Goal: Find specific page/section: Find specific page/section

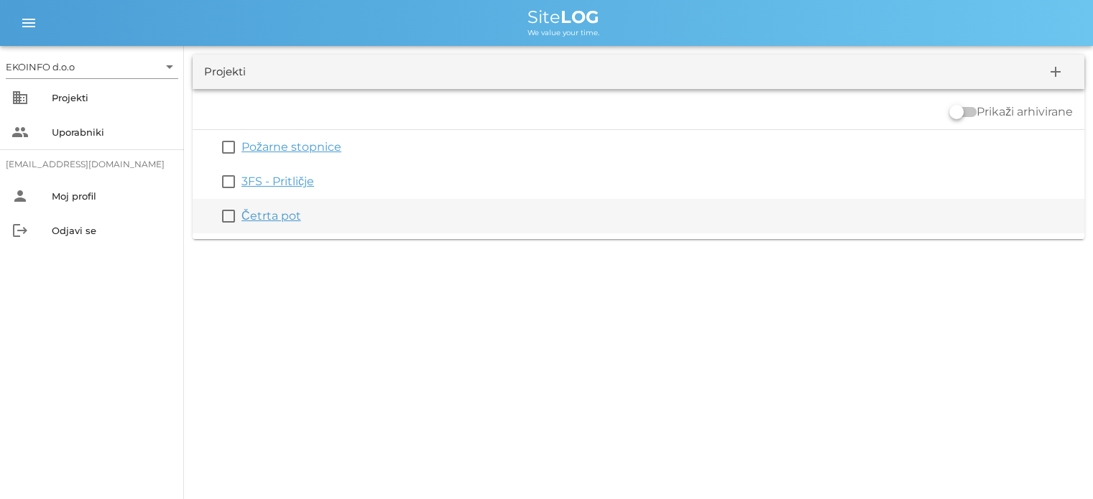
click at [259, 217] on link "Četrta pot" at bounding box center [271, 216] width 60 height 14
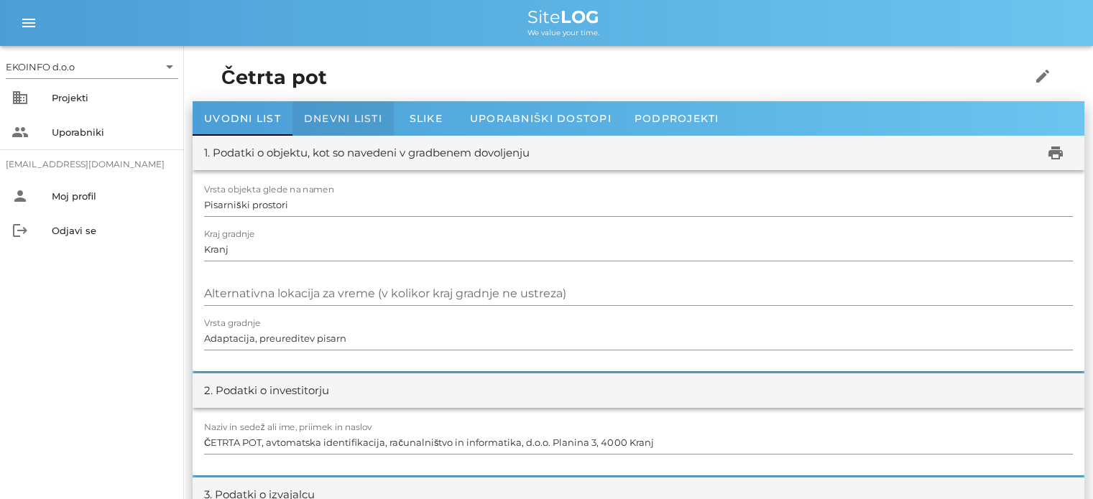
click at [328, 116] on span "Dnevni listi" at bounding box center [343, 118] width 78 height 13
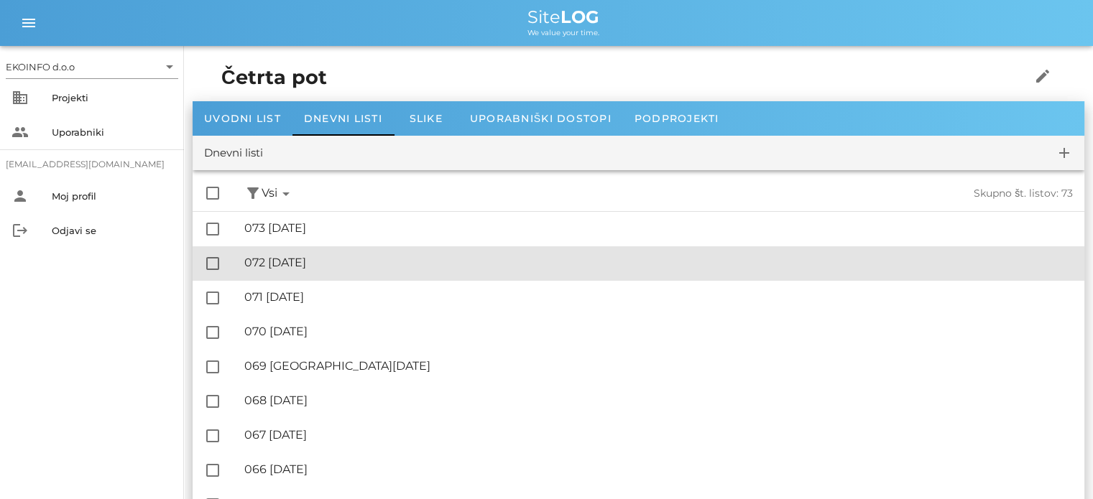
click at [339, 259] on div "🔏 072 [DATE]" at bounding box center [658, 263] width 828 height 14
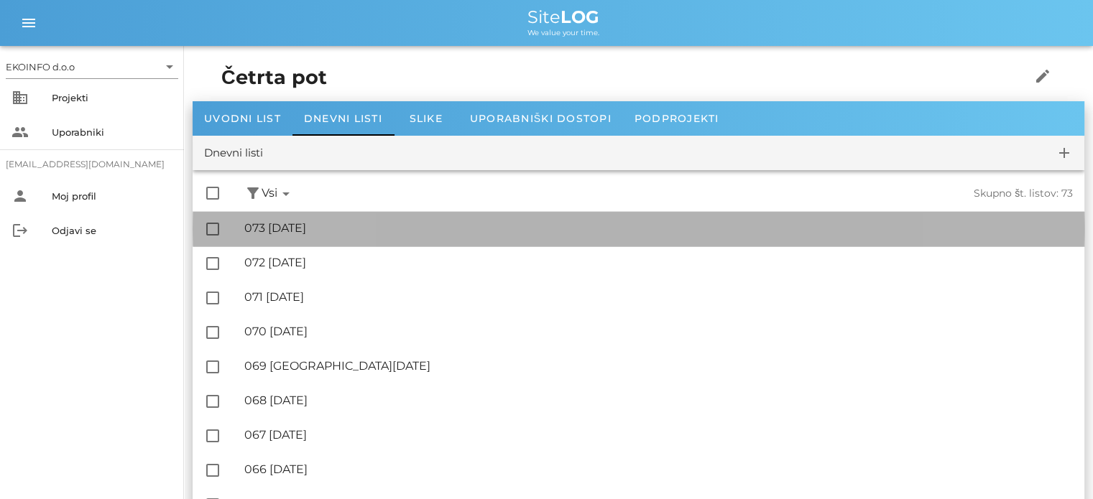
click at [320, 229] on div "🔏 073 [DATE]" at bounding box center [658, 228] width 828 height 14
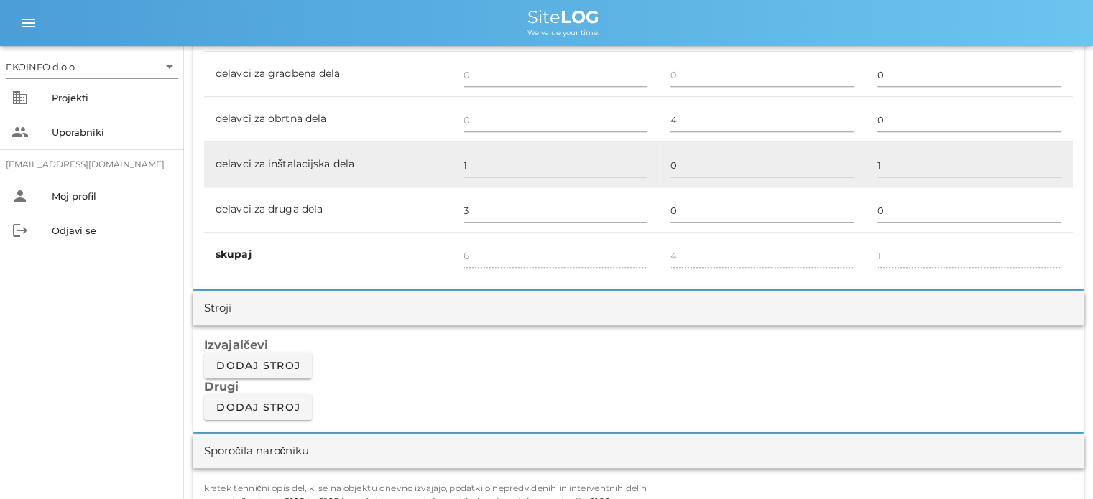
scroll to position [934, 0]
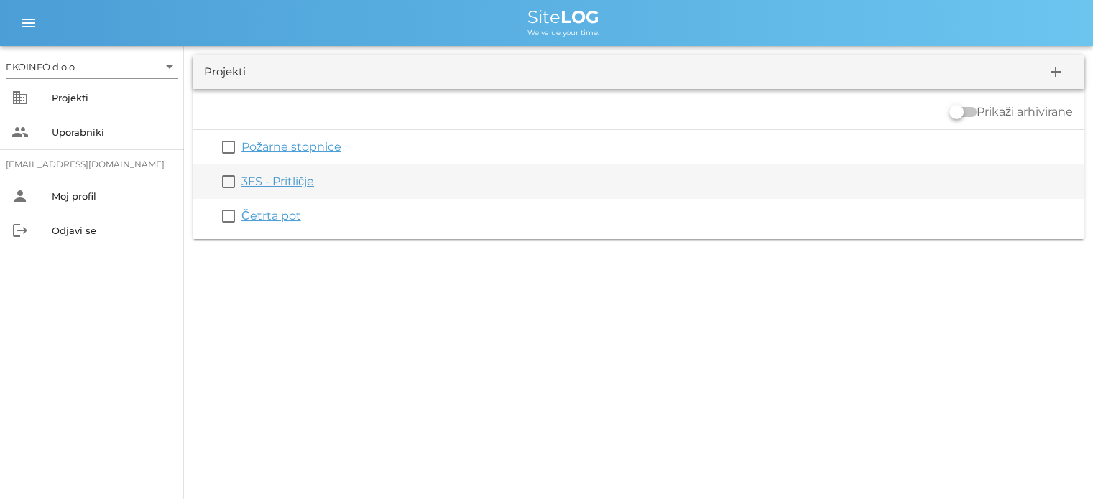
click at [276, 186] on link "3FS - Pritličje" at bounding box center [277, 182] width 73 height 14
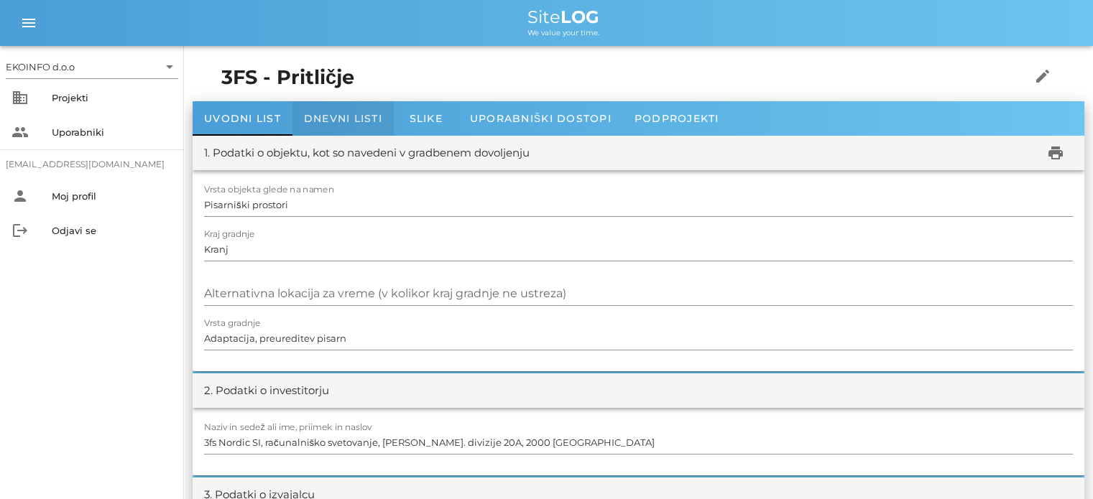
click at [343, 116] on span "Dnevni listi" at bounding box center [343, 118] width 78 height 13
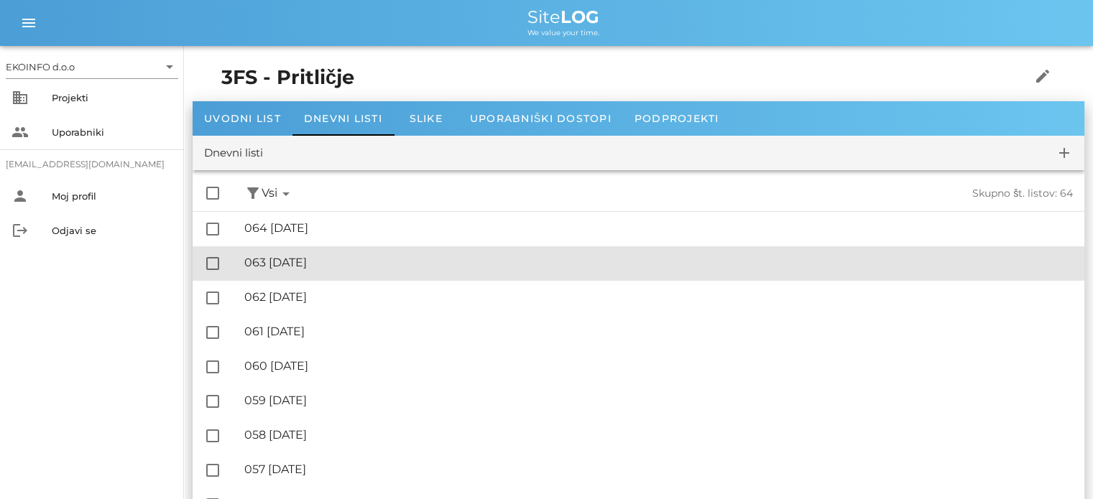
click at [322, 267] on div "🔏 063 [DATE]" at bounding box center [658, 263] width 828 height 14
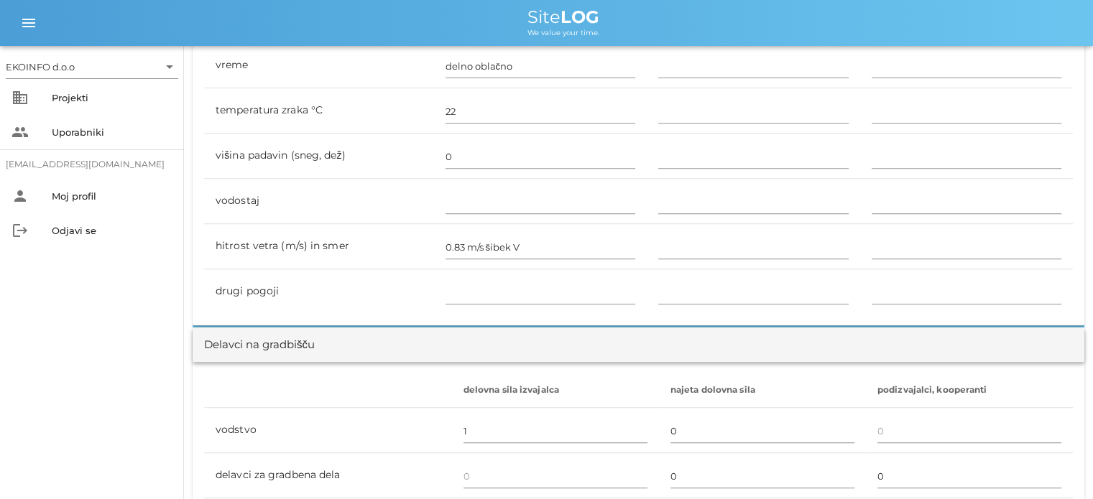
scroll to position [287, 0]
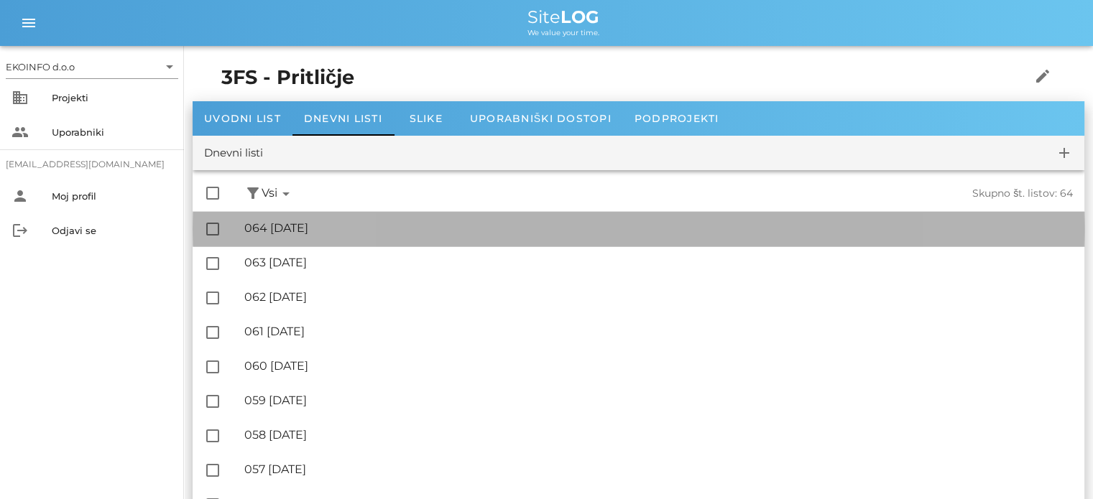
click at [324, 220] on div "🔏 064 [DATE] ✓ Podpisal: Nadzornik ✓ Podpisal: Sestavljalec ✓ Podpisal: Odgovor…" at bounding box center [658, 229] width 828 height 32
